Goal: Task Accomplishment & Management: Use online tool/utility

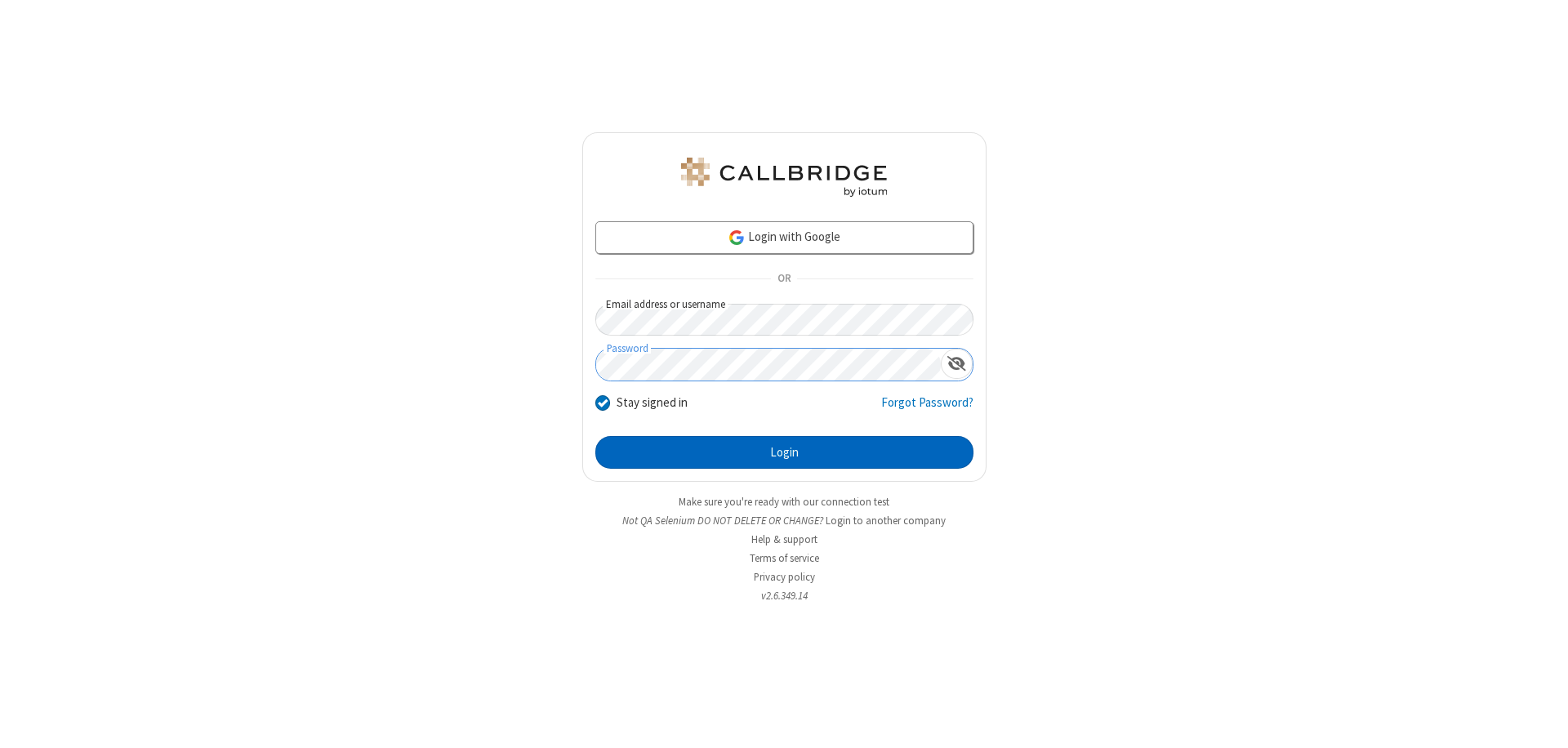
click at [784, 452] on button "Login" at bounding box center [784, 452] width 378 height 33
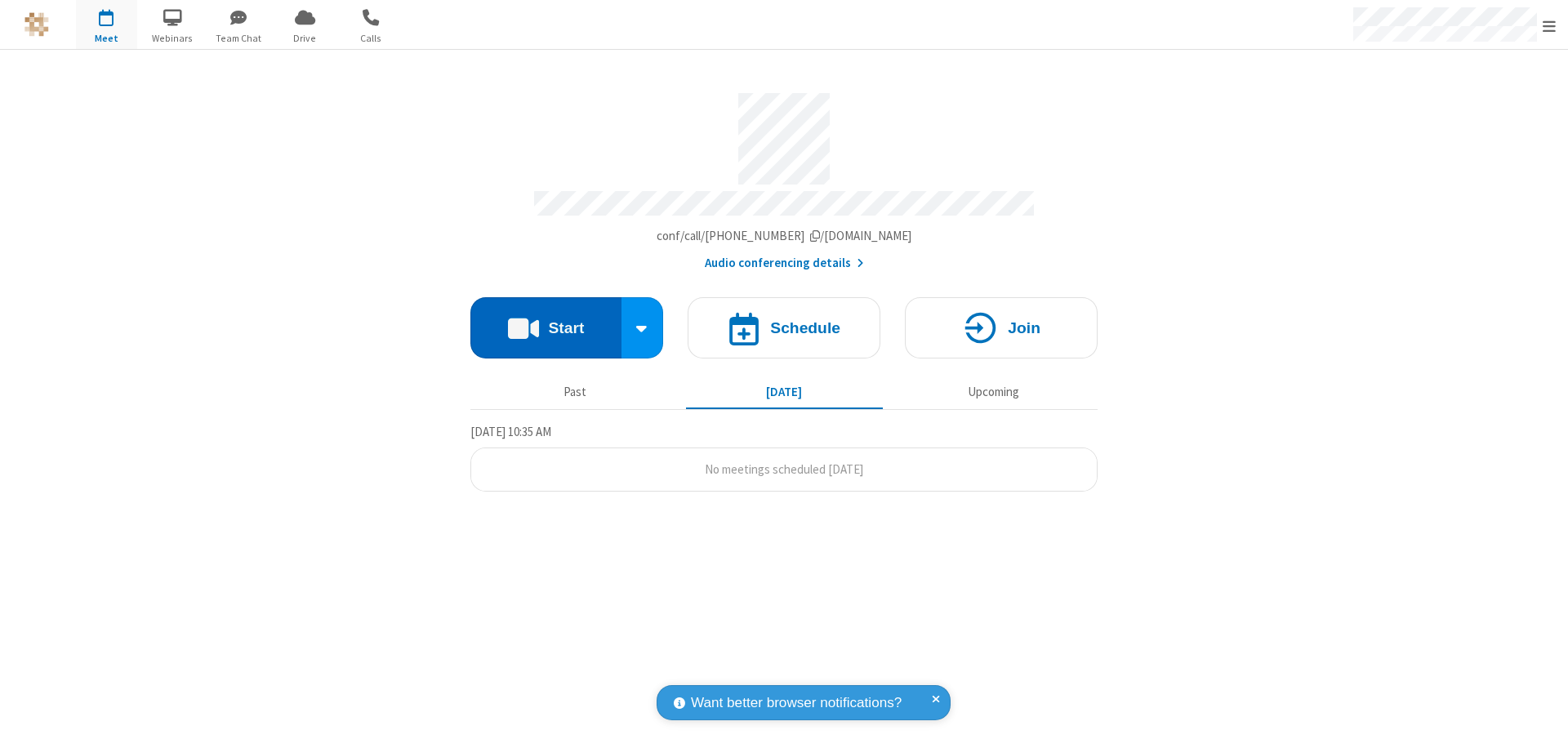
click at [546, 320] on button "Start" at bounding box center [546, 327] width 151 height 61
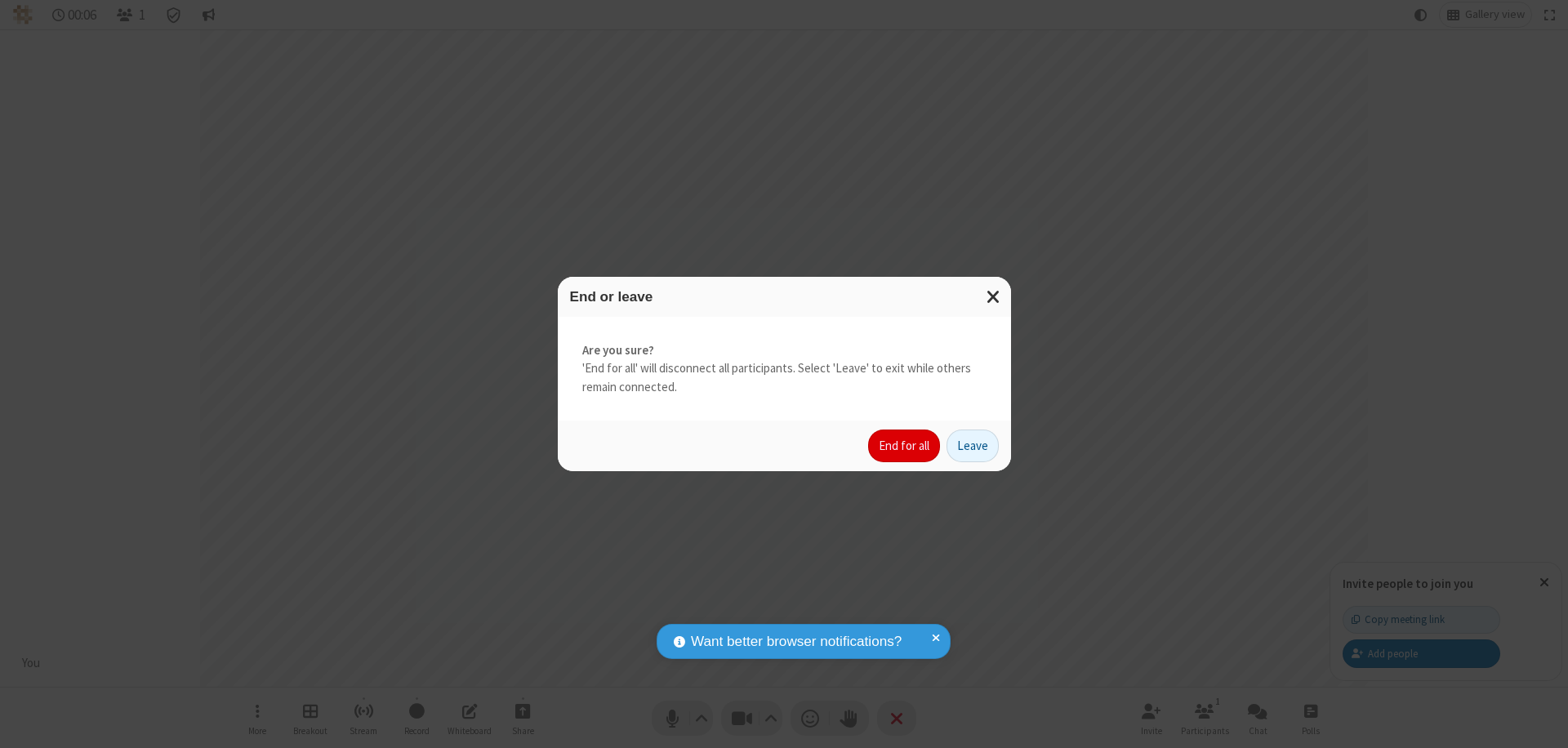
click at [905, 446] on button "End for all" at bounding box center [905, 446] width 72 height 33
